Goal: Information Seeking & Learning: Learn about a topic

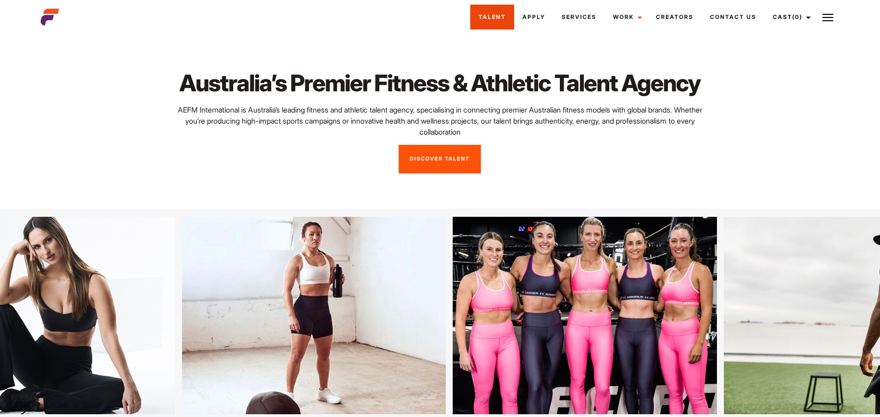
click at [492, 24] on link "Talent" at bounding box center [492, 17] width 44 height 25
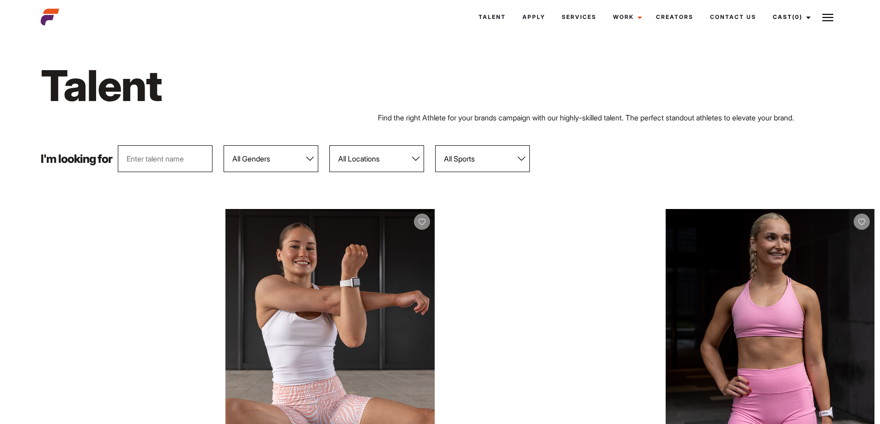
click at [46, 9] on img at bounding box center [50, 17] width 18 height 18
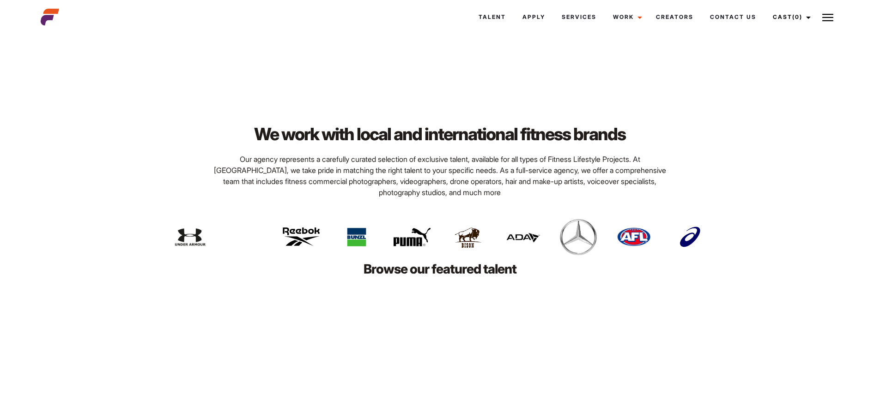
scroll to position [1986, 0]
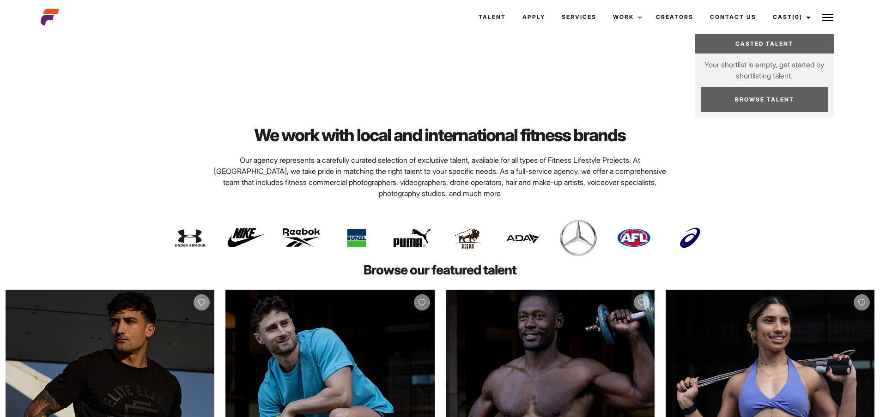
click at [824, 15] on img at bounding box center [827, 17] width 11 height 11
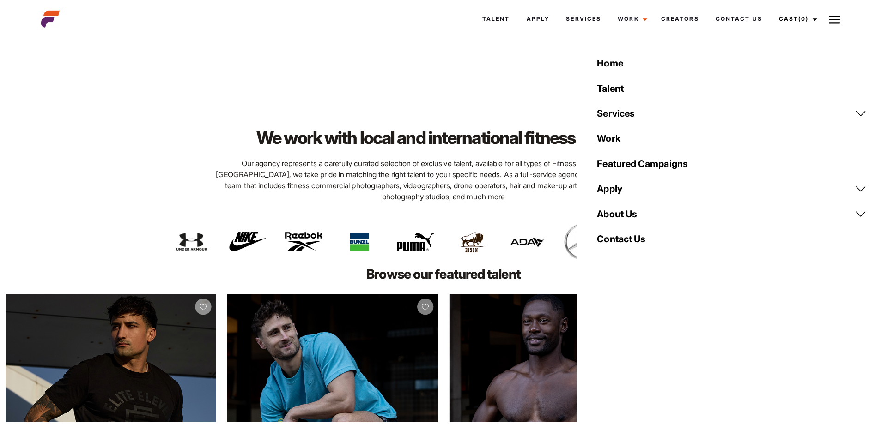
scroll to position [1992, 0]
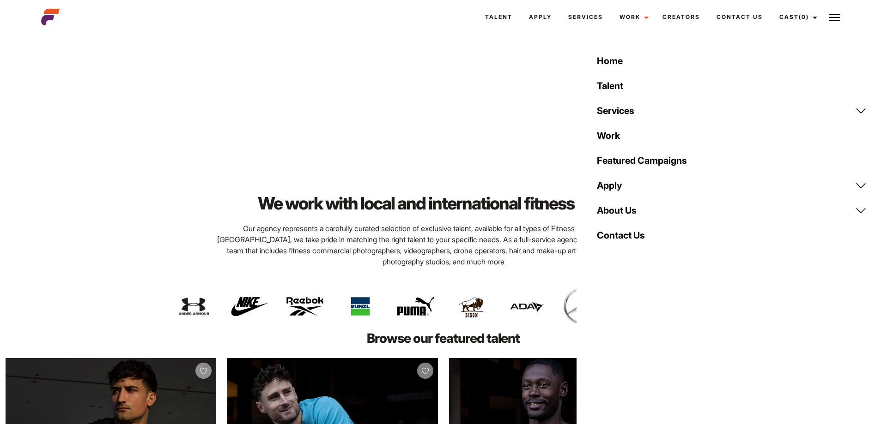
click at [641, 164] on link "Featured Campaigns" at bounding box center [731, 160] width 281 height 25
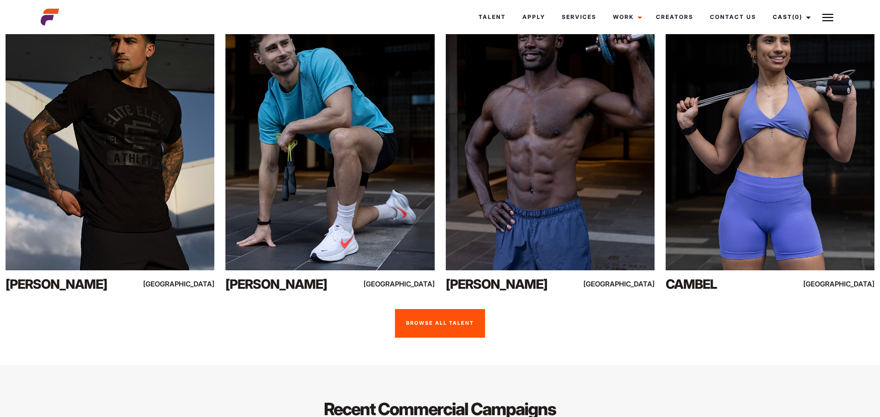
scroll to position [2266, 0]
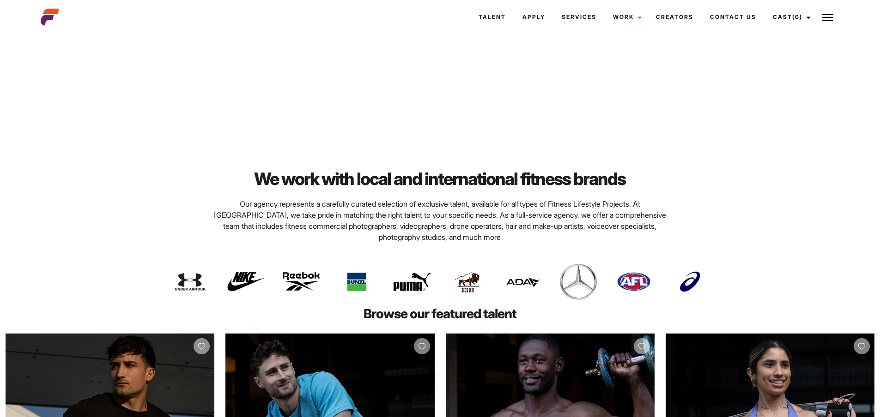
scroll to position [1940, 0]
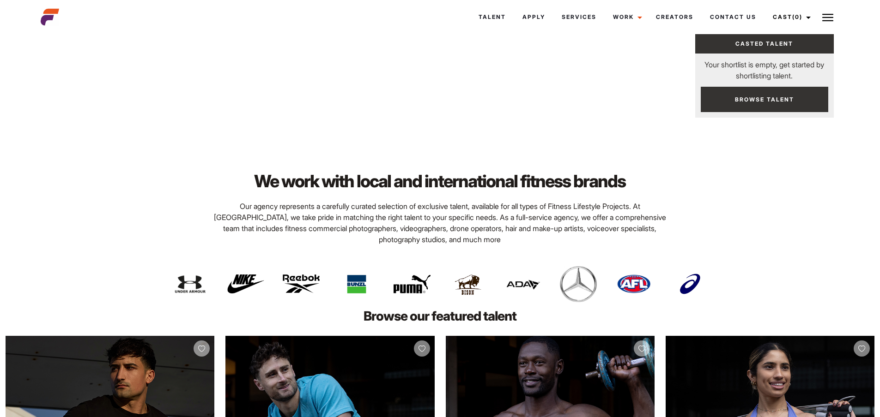
click at [826, 22] on img at bounding box center [827, 17] width 11 height 11
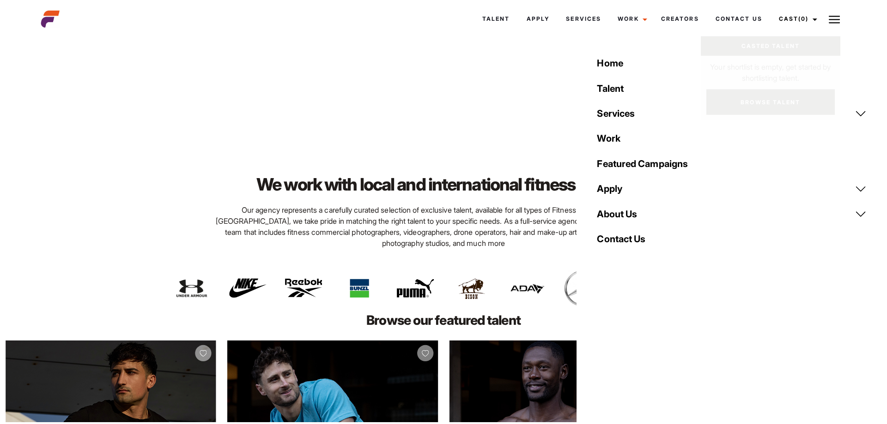
scroll to position [1946, 0]
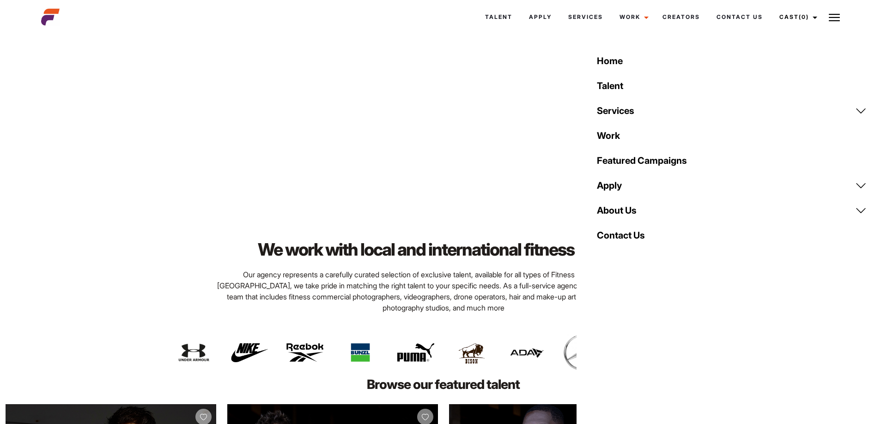
click at [714, 163] on link "Featured Campaigns" at bounding box center [731, 160] width 281 height 25
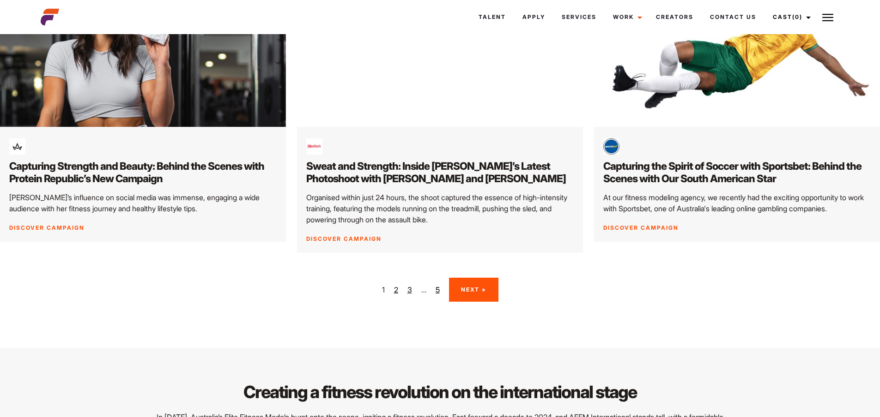
scroll to position [1432, 0]
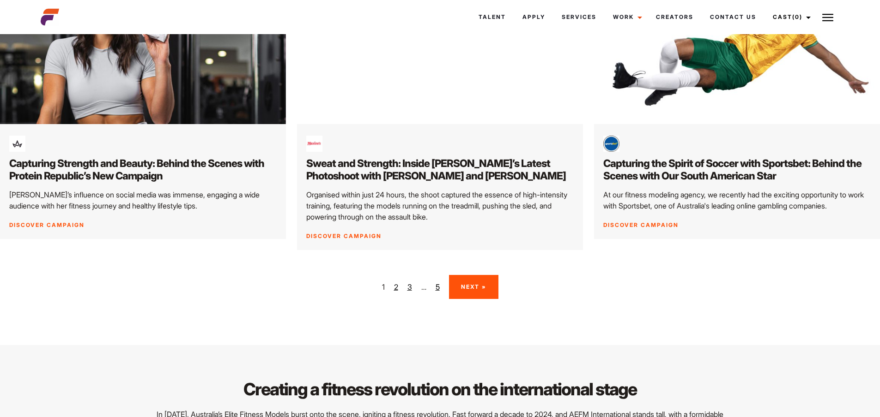
click at [395, 286] on link "2" at bounding box center [396, 287] width 4 height 11
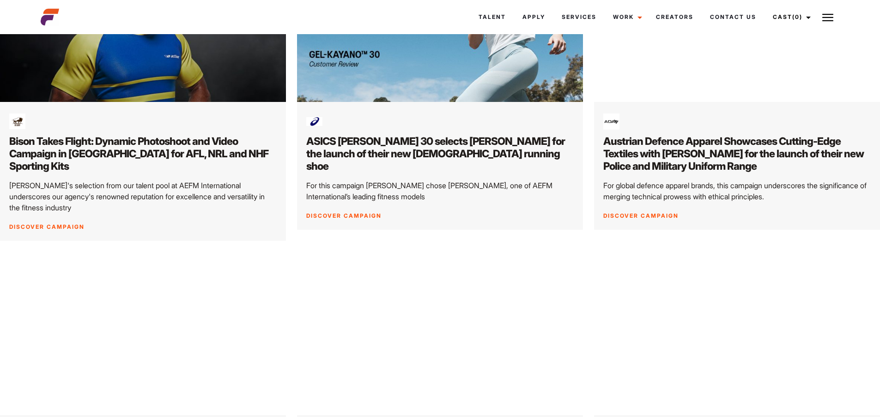
scroll to position [1247, 0]
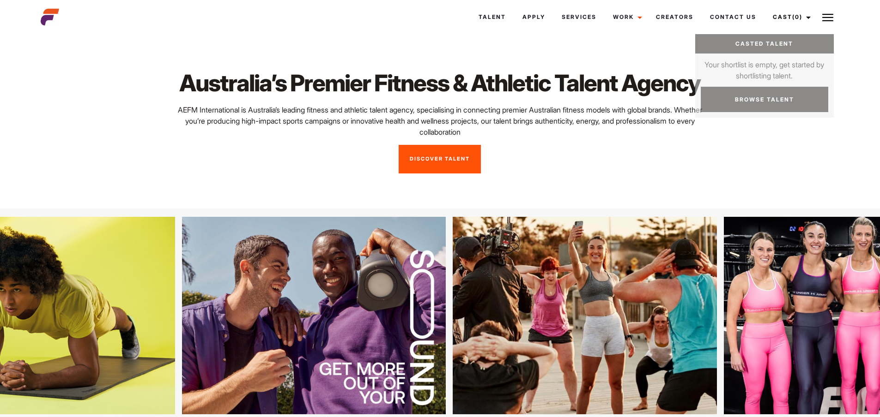
click at [824, 14] on img at bounding box center [827, 17] width 11 height 11
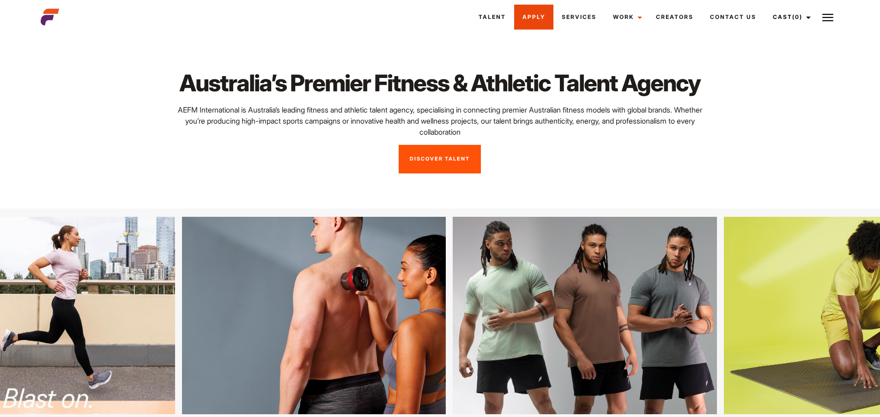
click at [521, 17] on link "Apply" at bounding box center [533, 17] width 39 height 25
click at [498, 14] on link "Talent" at bounding box center [492, 17] width 44 height 25
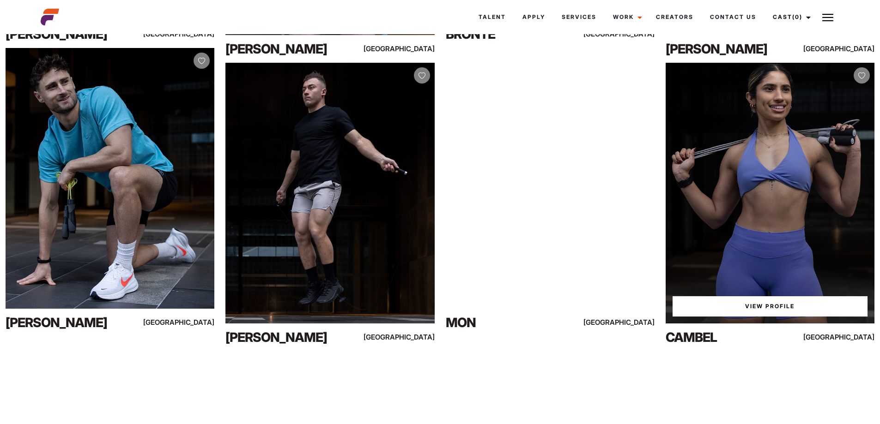
scroll to position [1637, 0]
